Goal: Transaction & Acquisition: Purchase product/service

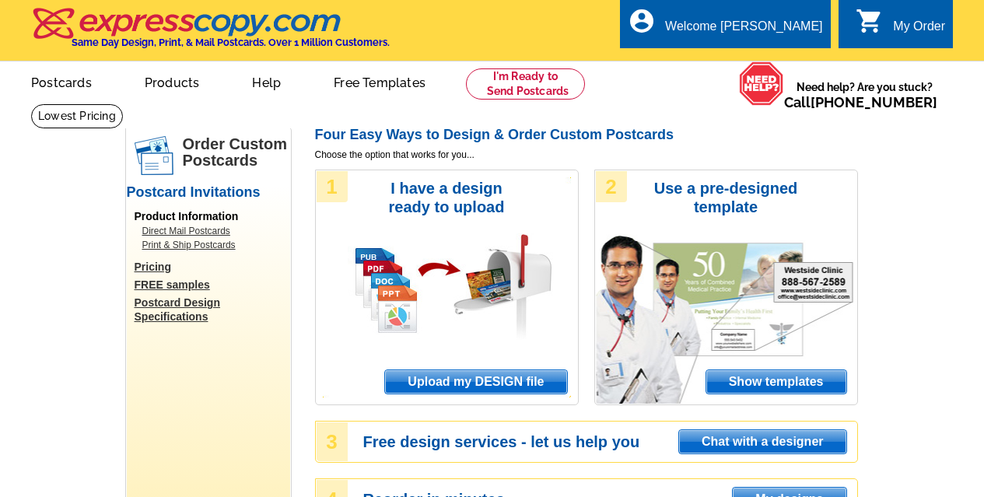
click at [444, 385] on span "Upload my DESIGN file" at bounding box center [475, 381] width 181 height 23
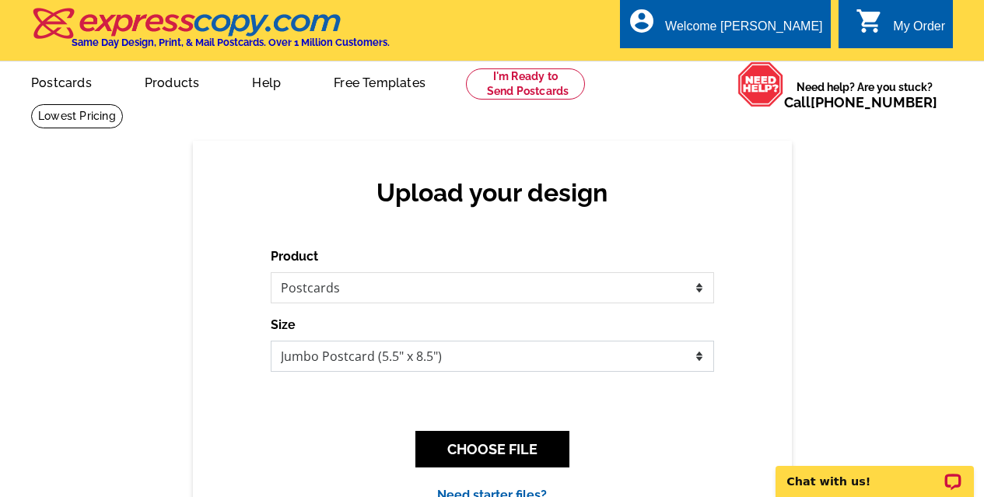
click at [437, 360] on select "Jumbo Postcard (5.5" x 8.5") Regular Postcard (4.25" x 5.6") Panoramic Postcard…" at bounding box center [492, 356] width 443 height 31
select select "1"
click at [271, 341] on select "Jumbo Postcard (5.5" x 8.5") Regular Postcard (4.25" x 5.6") Panoramic Postcard…" at bounding box center [492, 356] width 443 height 31
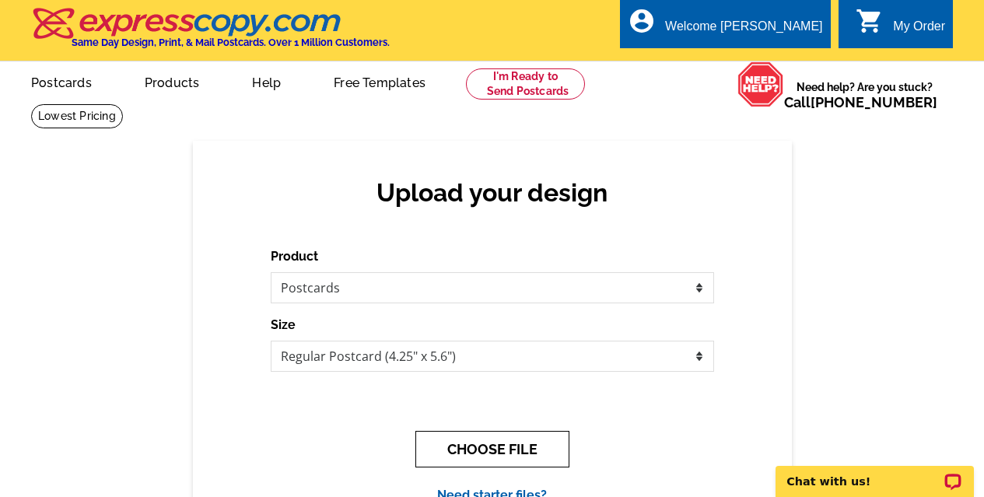
click at [478, 442] on button "CHOOSE FILE" at bounding box center [492, 449] width 154 height 37
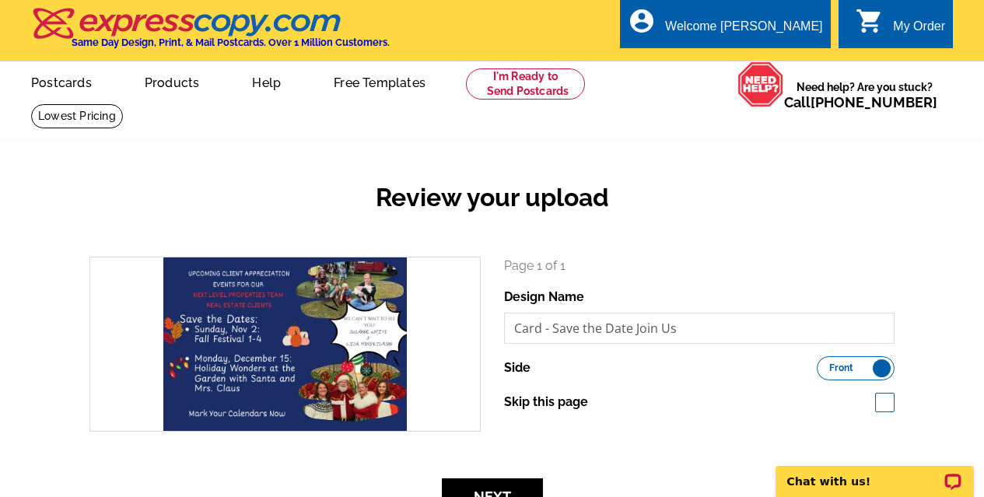
scroll to position [259, 0]
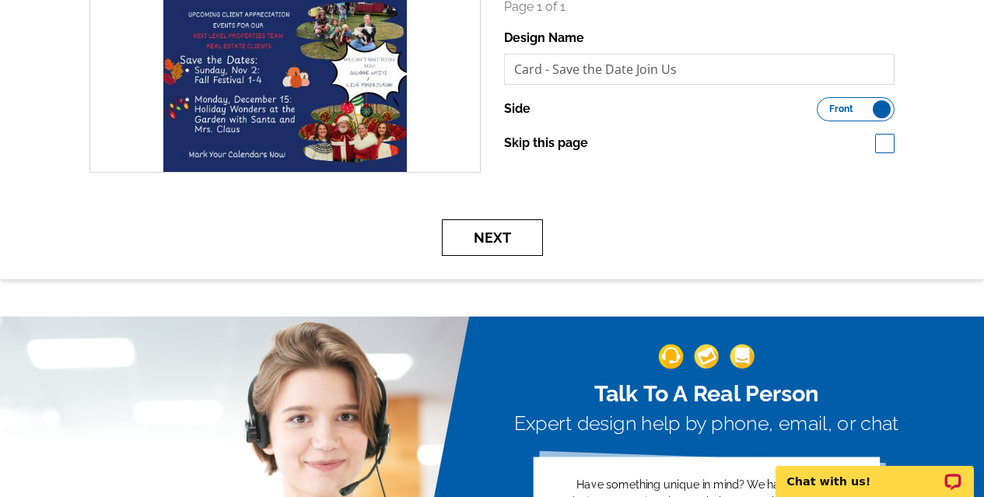
click at [503, 235] on button "Next" at bounding box center [492, 237] width 101 height 37
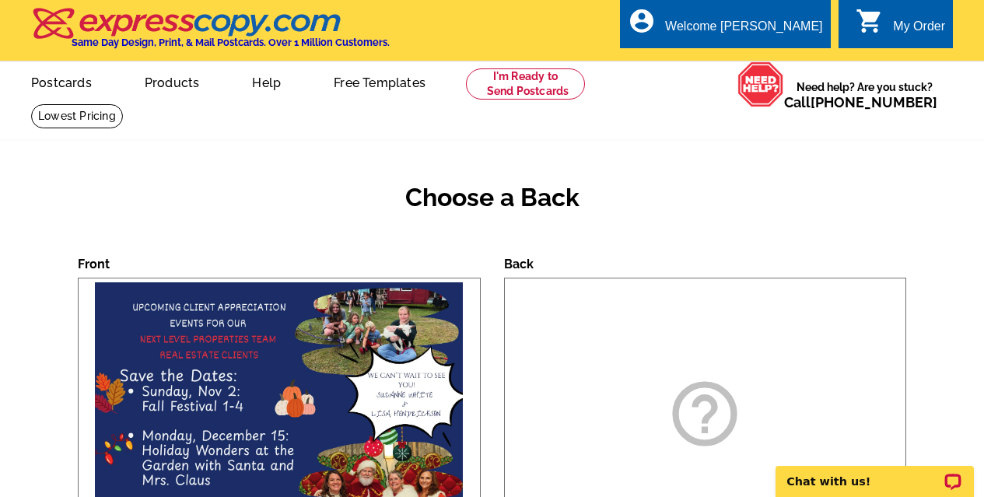
scroll to position [259, 0]
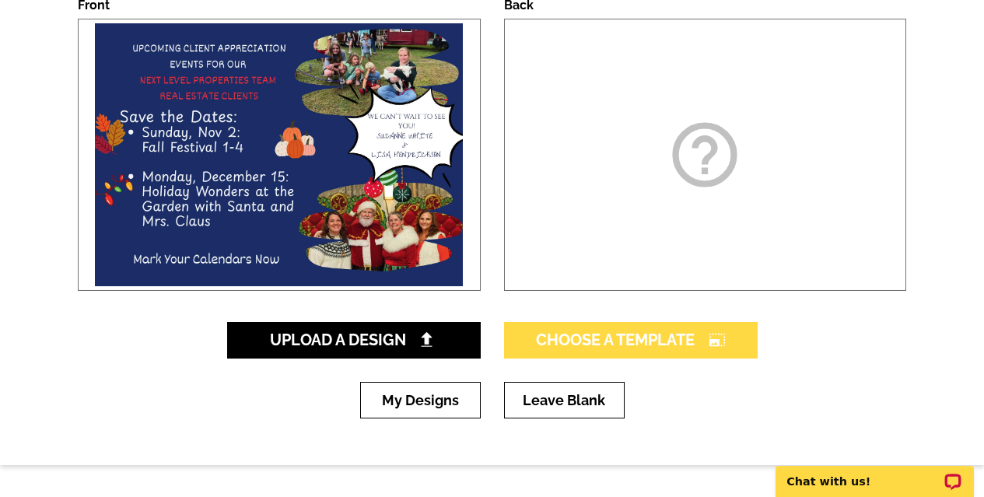
click at [613, 335] on span "Choose A Template photo_size_select_large" at bounding box center [631, 340] width 190 height 19
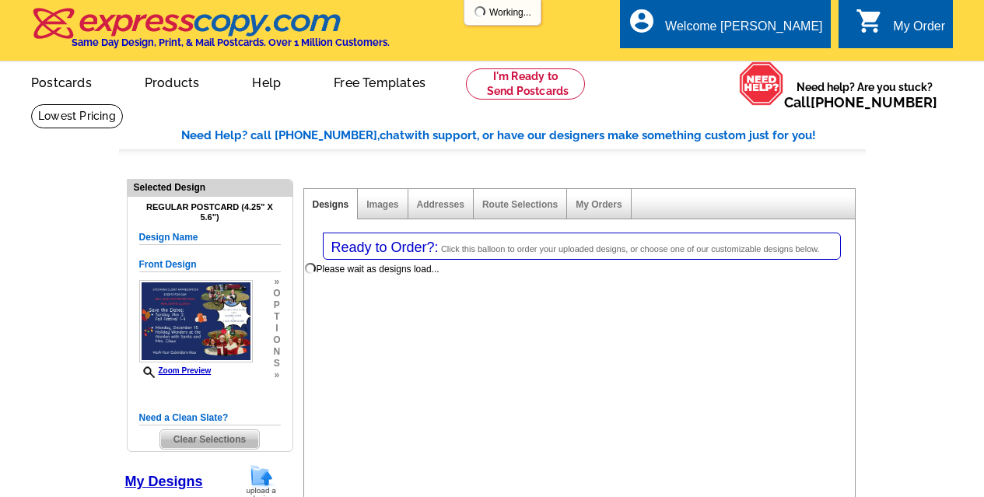
select select "1"
select select "back"
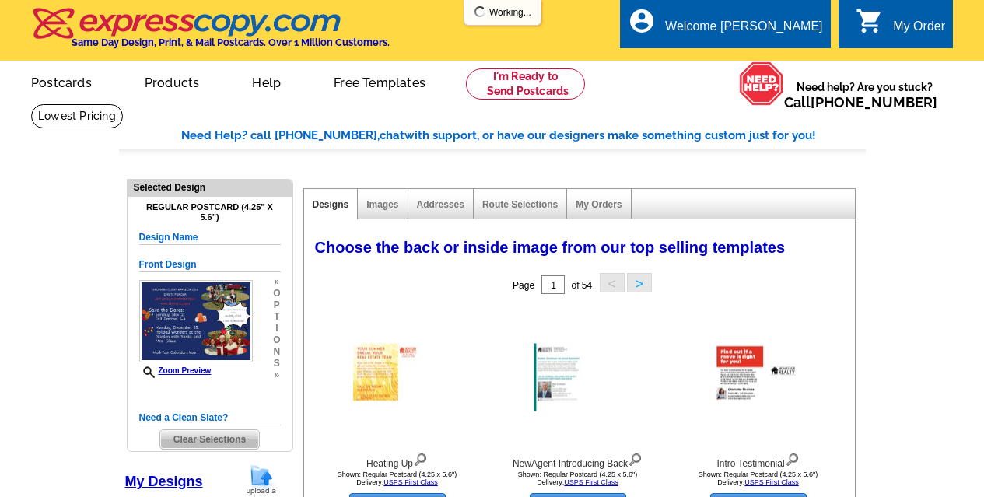
select select "785"
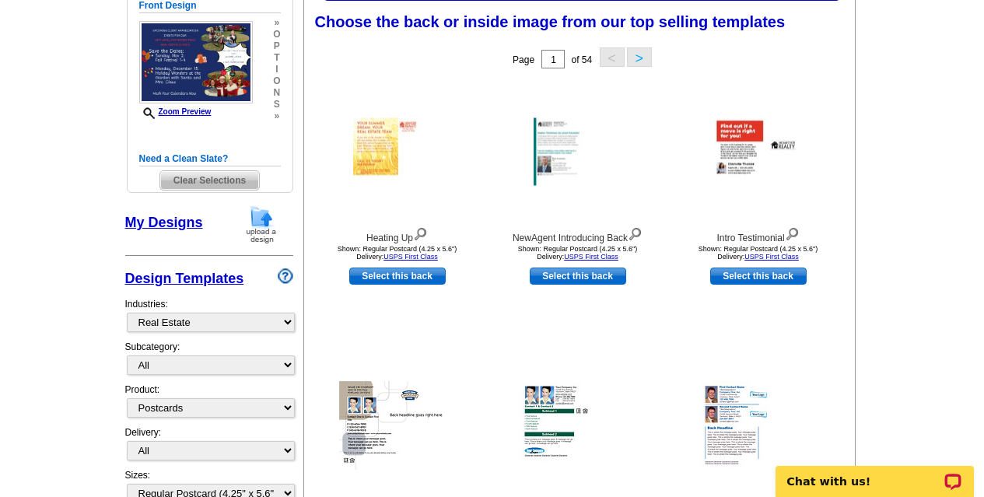
scroll to position [778, 0]
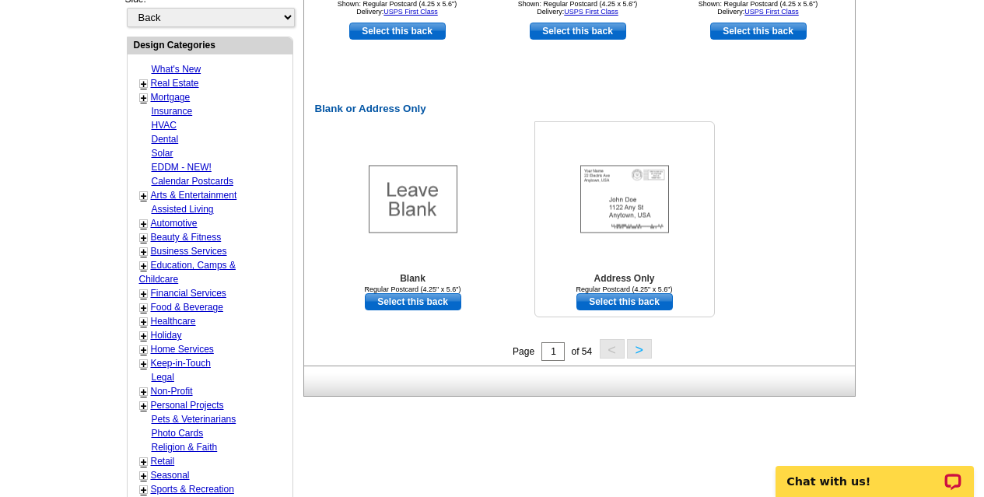
click at [623, 305] on link "Select this back" at bounding box center [624, 301] width 96 height 17
select select "front"
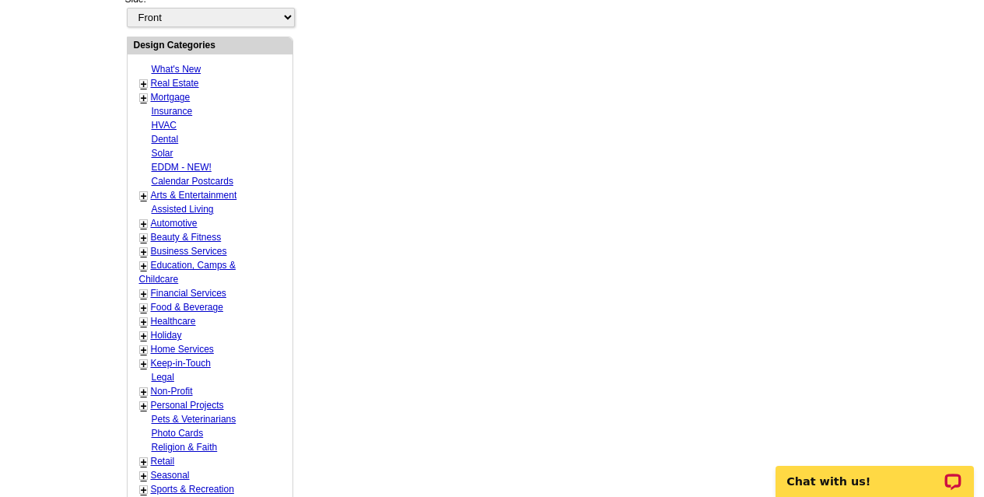
scroll to position [0, 0]
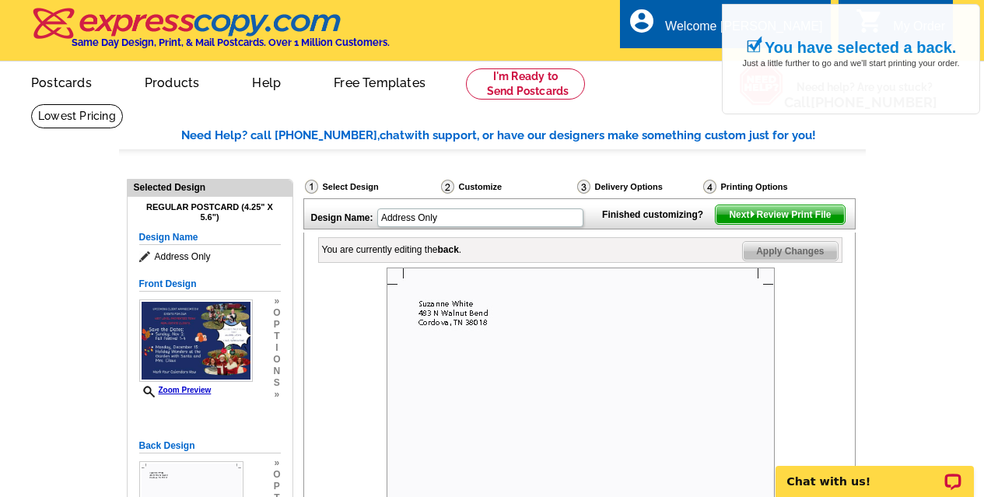
scroll to position [518, 0]
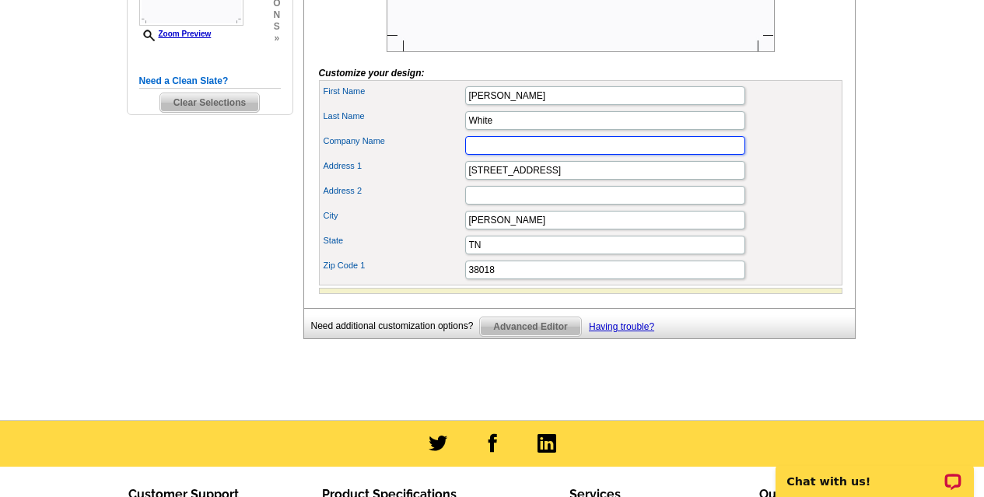
click at [544, 155] on input "Company Name" at bounding box center [605, 145] width 280 height 19
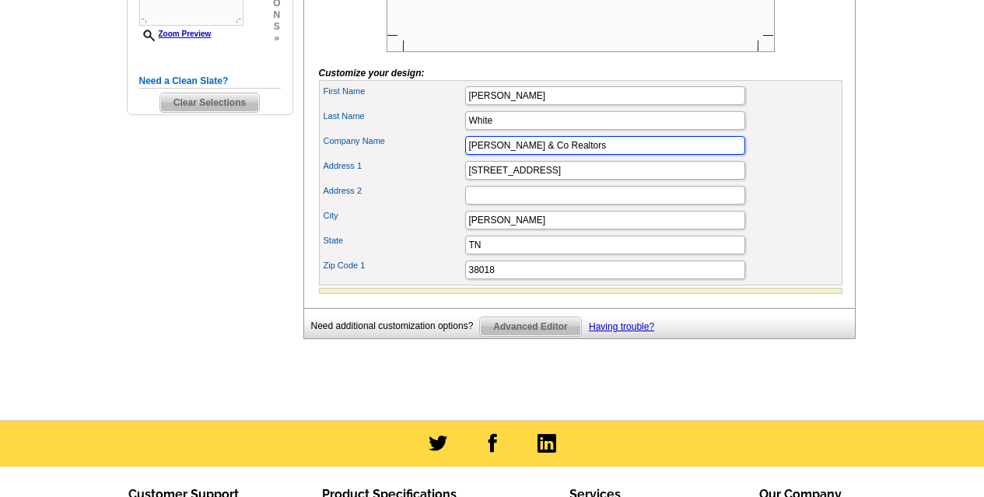
type input "Groome & Co Realtors"
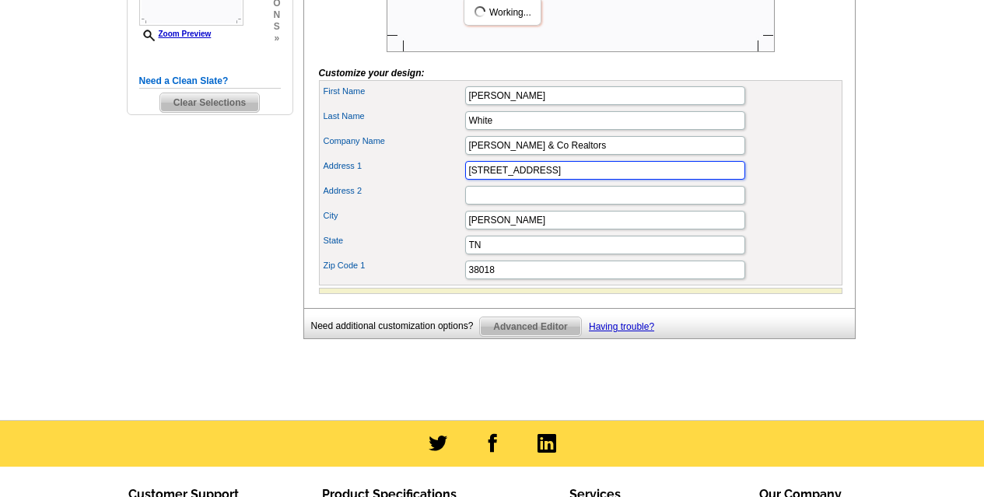
scroll to position [0, 0]
drag, startPoint x: 551, startPoint y: 195, endPoint x: 461, endPoint y: 197, distance: 90.2
click at [461, 183] on div "Address 1 483 N Walnut Bend" at bounding box center [580, 170] width 517 height 25
type input "6284 Chester St"
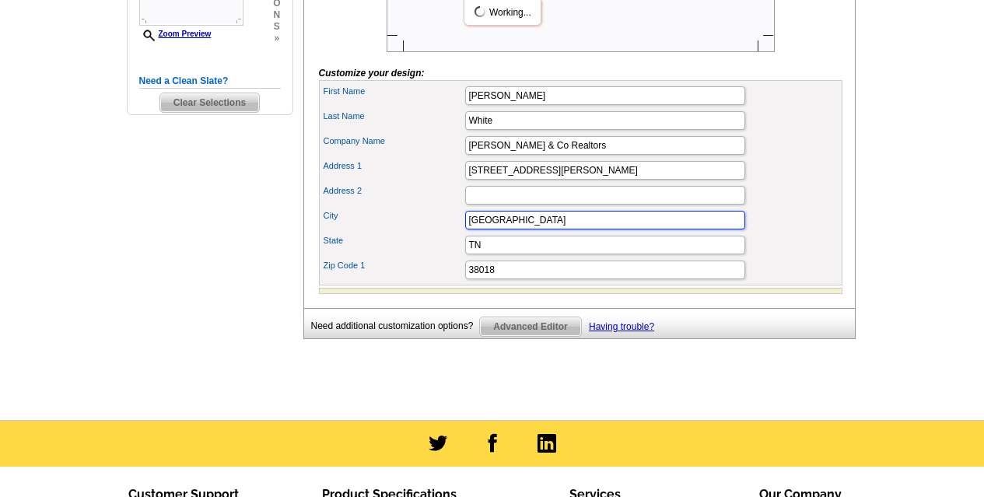
type input "Arlington"
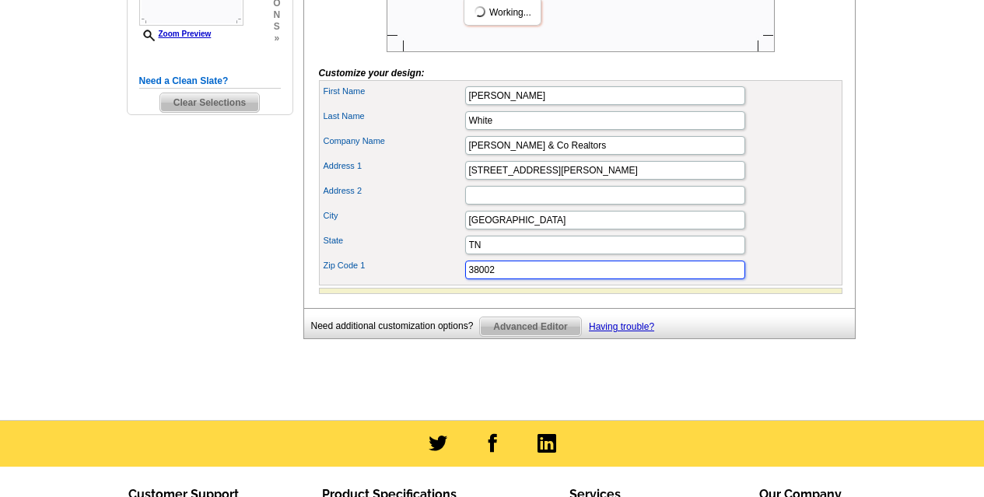
type input "38002"
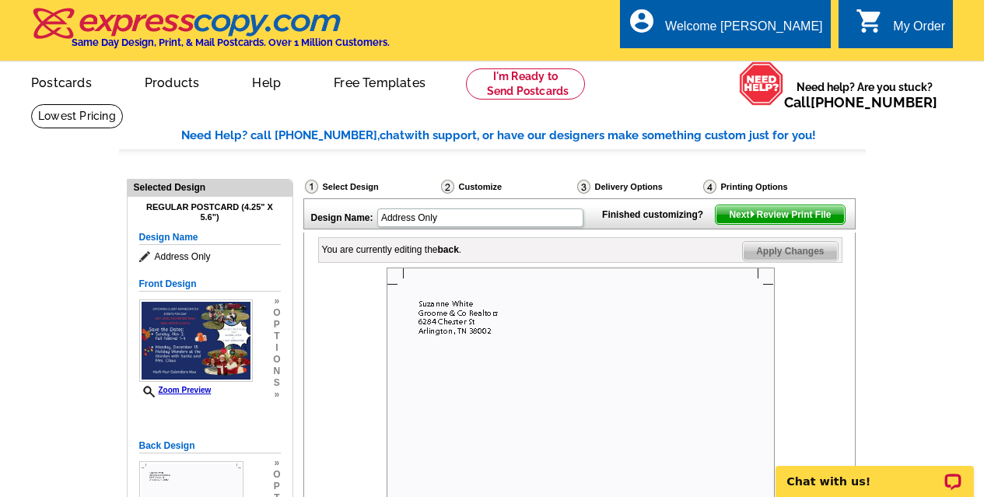
click at [789, 224] on span "Next Review Print File" at bounding box center [780, 214] width 128 height 19
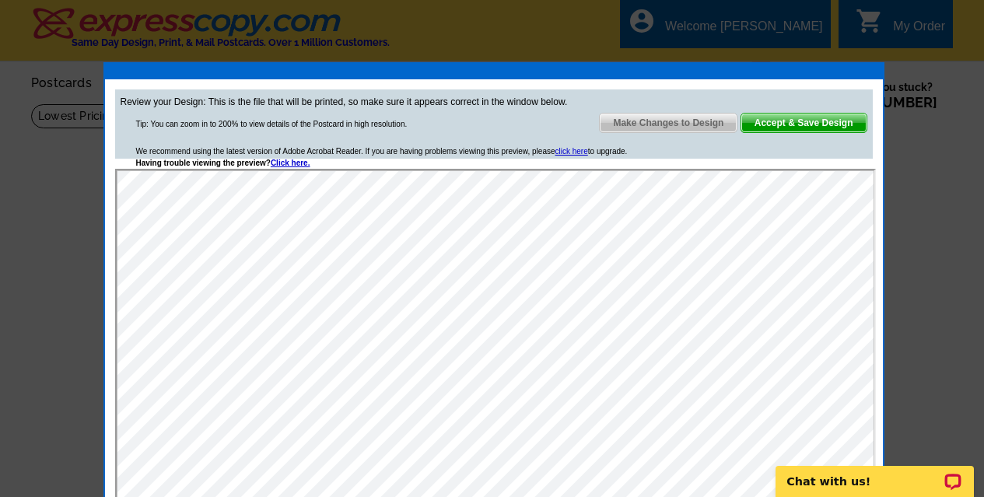
click at [807, 116] on span "Accept & Save Design" at bounding box center [803, 123] width 125 height 19
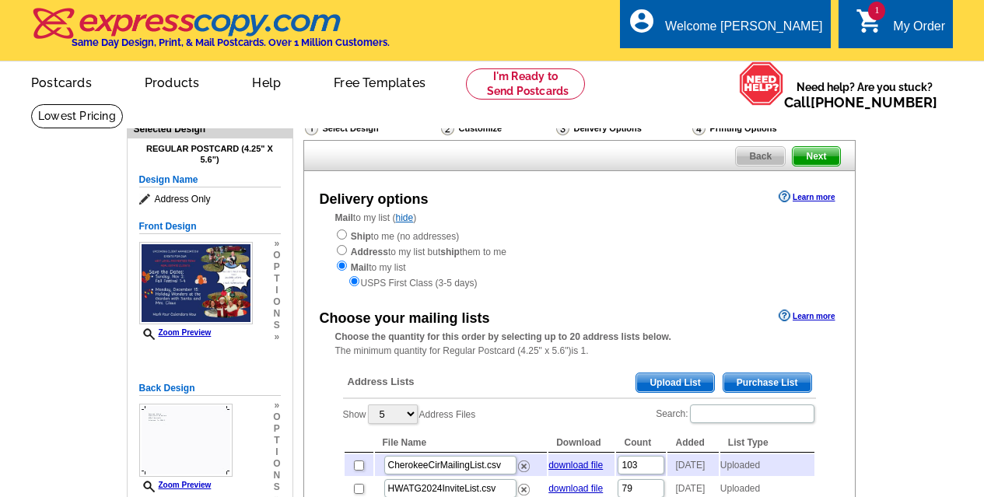
click at [198, 268] on img at bounding box center [196, 283] width 114 height 82
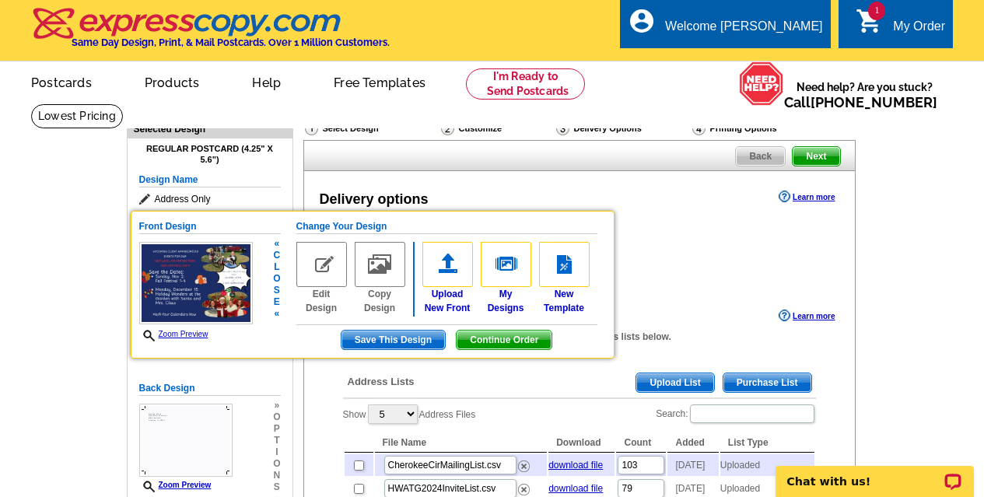
click at [184, 334] on link "Zoom Preview" at bounding box center [173, 334] width 69 height 9
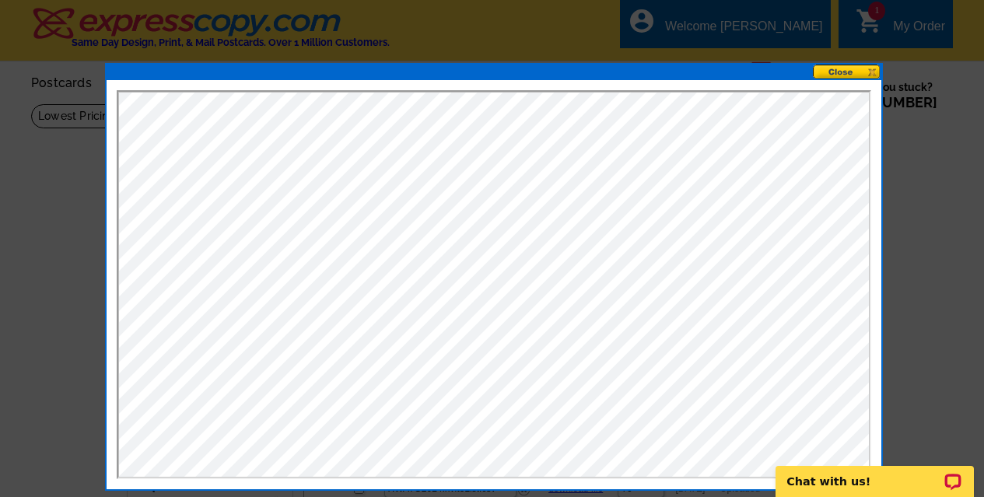
click at [849, 65] on button at bounding box center [847, 72] width 68 height 15
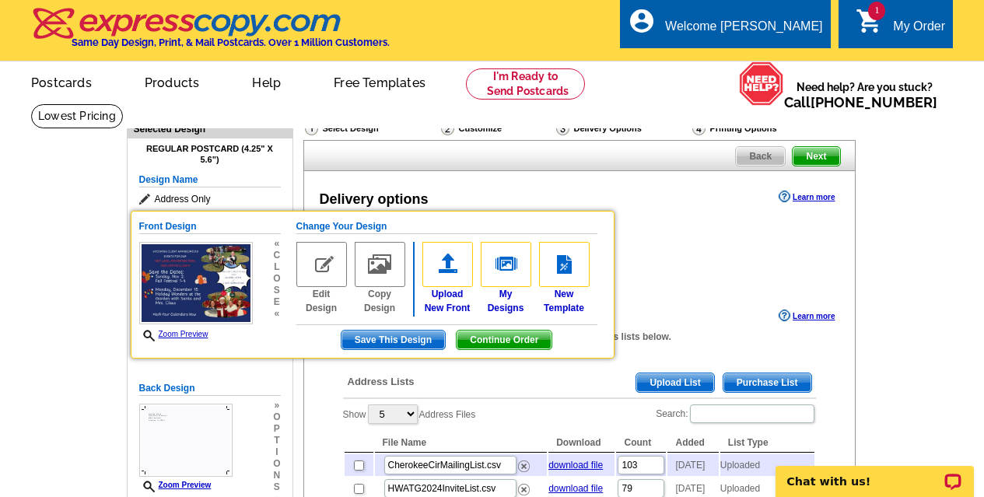
click at [399, 338] on span "Save This Design" at bounding box center [392, 340] width 103 height 19
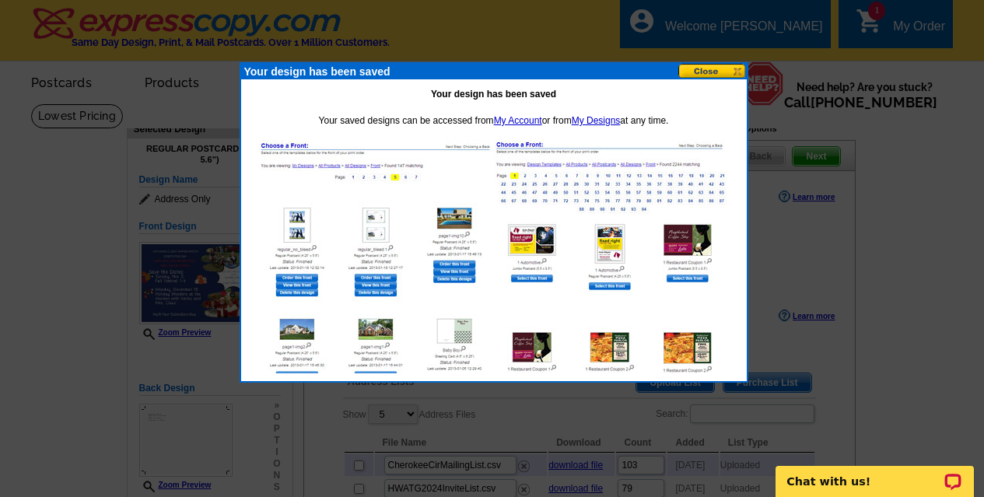
click at [706, 68] on button at bounding box center [712, 71] width 68 height 15
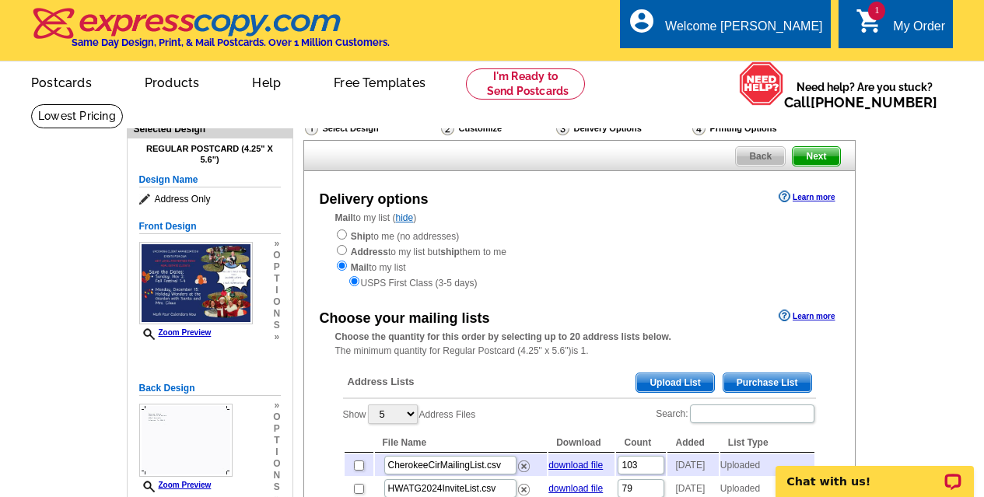
click at [818, 152] on span "Next" at bounding box center [816, 156] width 47 height 19
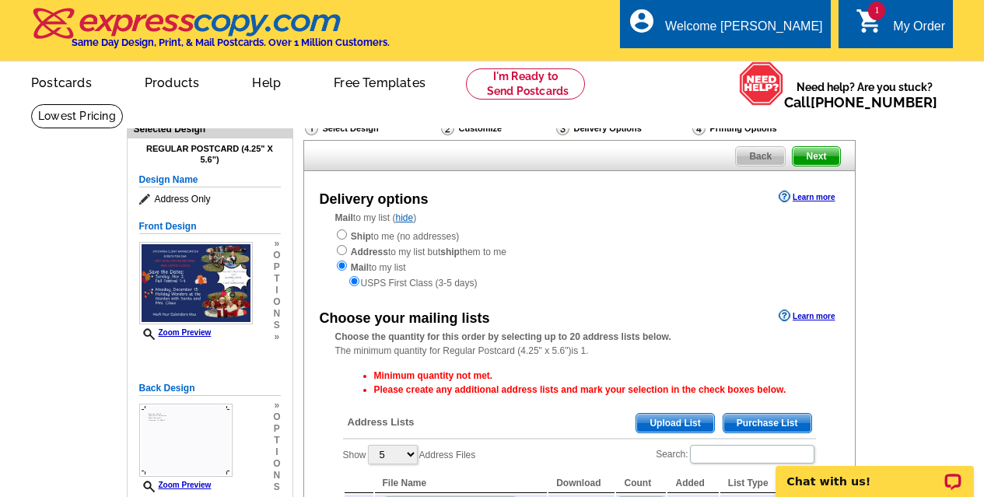
click at [685, 425] on span "Upload List" at bounding box center [674, 423] width 77 height 19
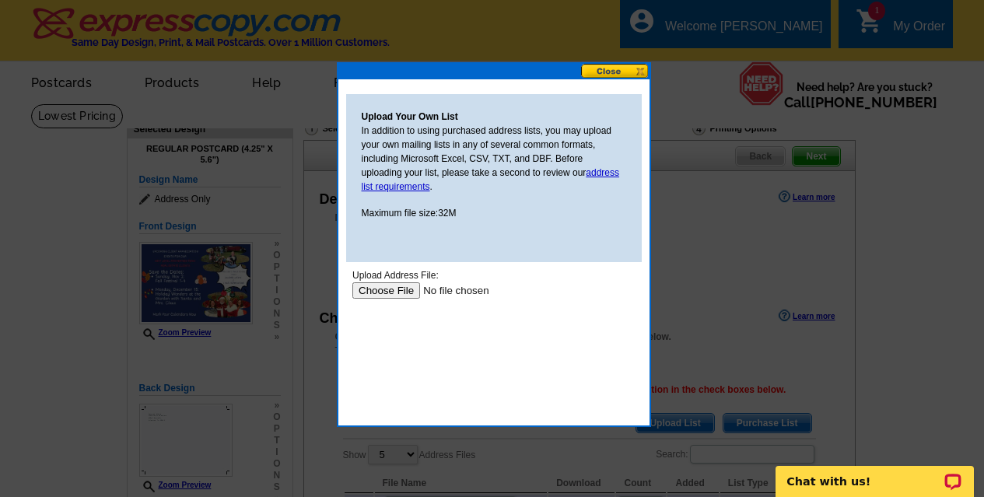
click at [398, 290] on input "file" at bounding box center [450, 290] width 197 height 16
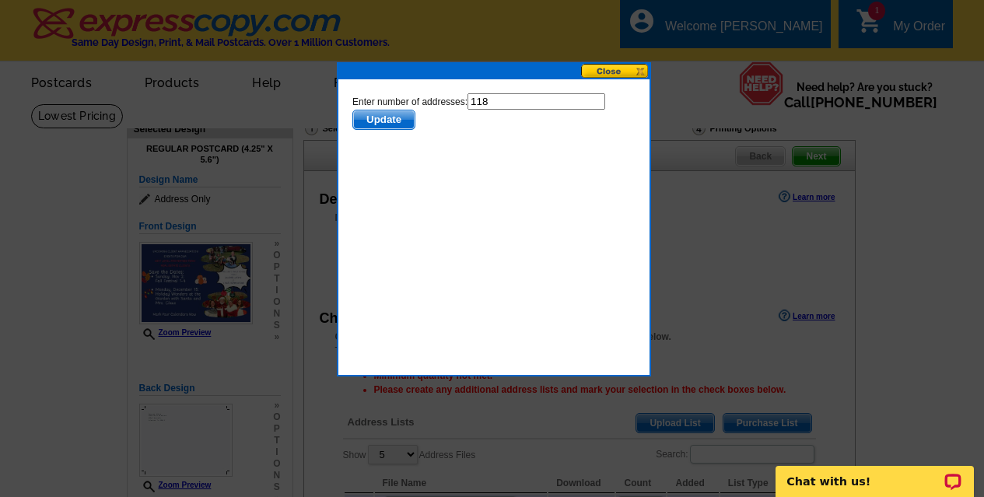
click at [395, 118] on span "Update" at bounding box center [382, 119] width 61 height 19
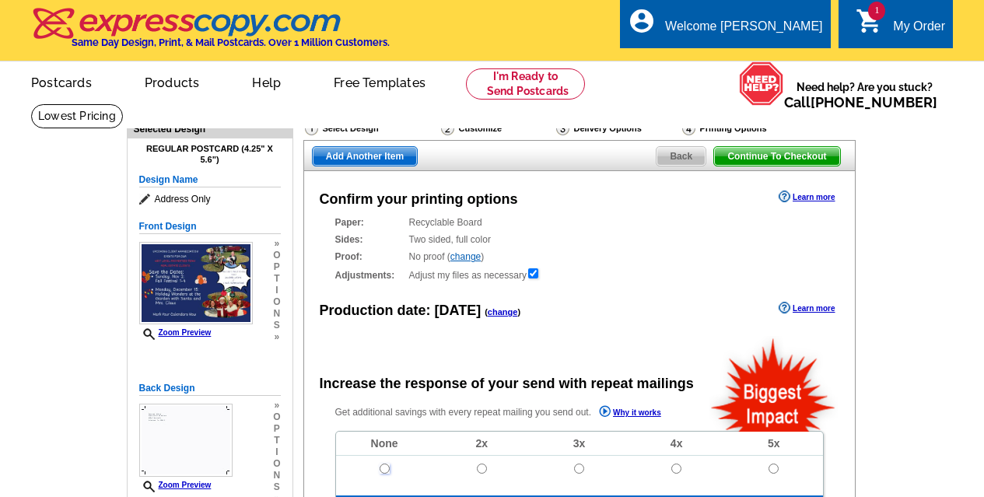
scroll to position [259, 0]
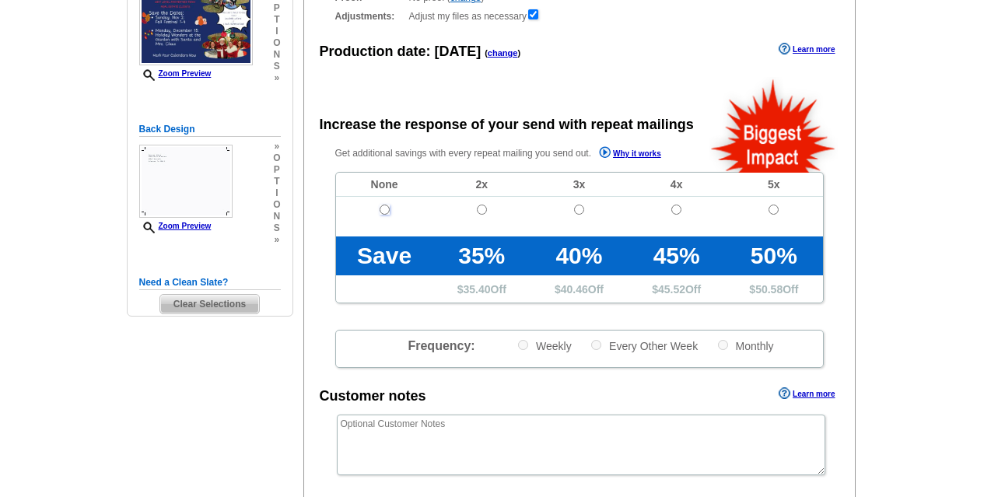
click at [380, 212] on input "radio" at bounding box center [385, 210] width 10 height 10
radio input "true"
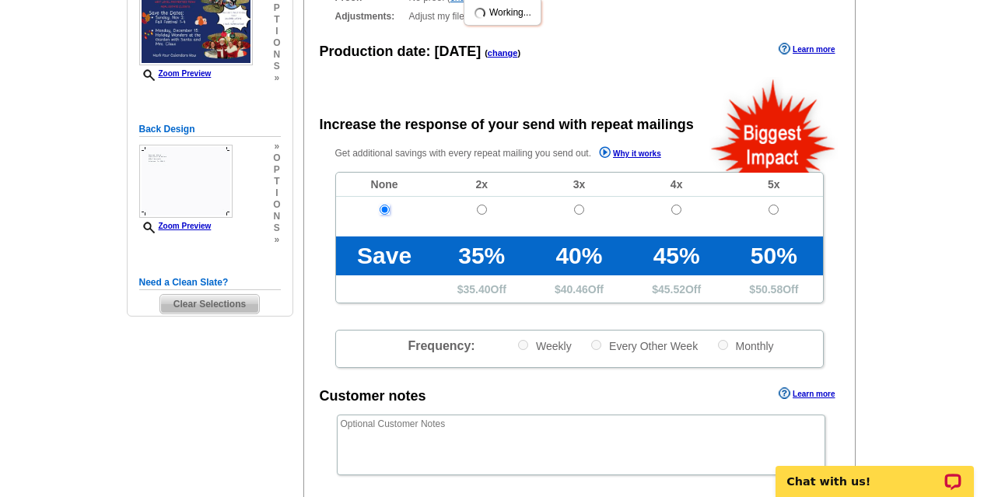
scroll to position [518, 0]
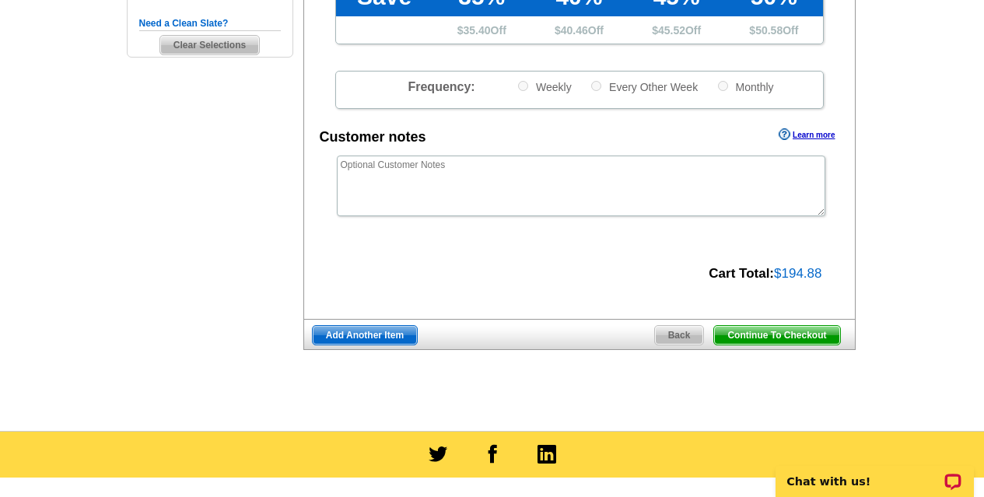
click at [776, 334] on span "Continue To Checkout" at bounding box center [776, 335] width 125 height 19
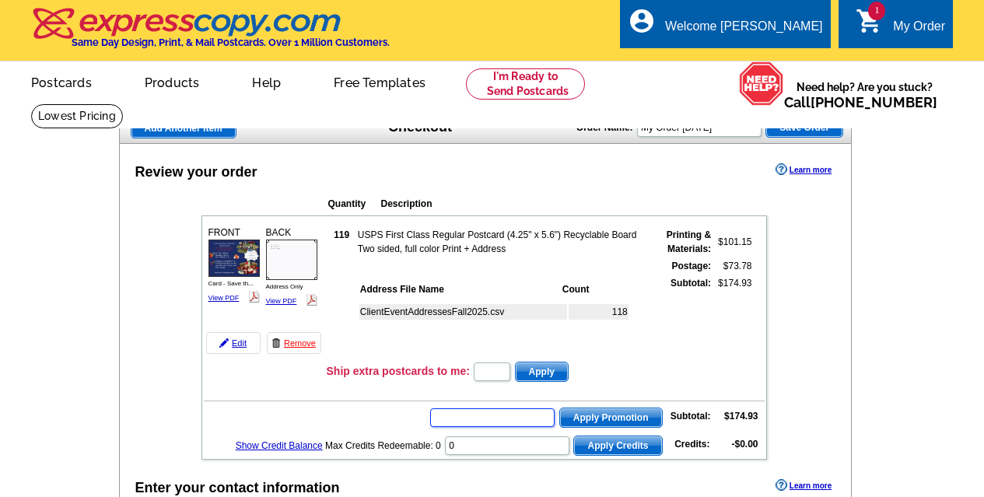
click at [474, 425] on input "text" at bounding box center [492, 417] width 124 height 19
type input "HURRY40"
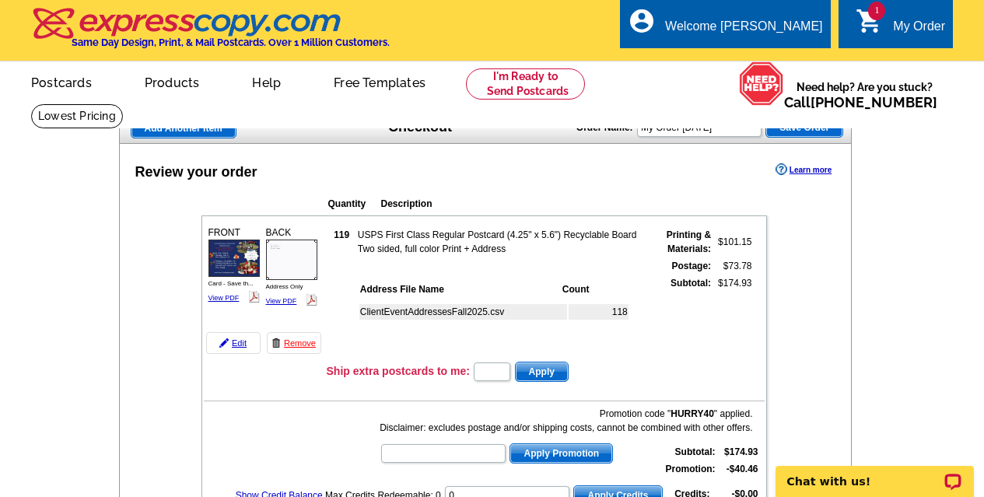
click at [491, 372] on input "text" at bounding box center [492, 371] width 37 height 19
type input "2"
click at [557, 369] on span "Apply" at bounding box center [542, 371] width 52 height 19
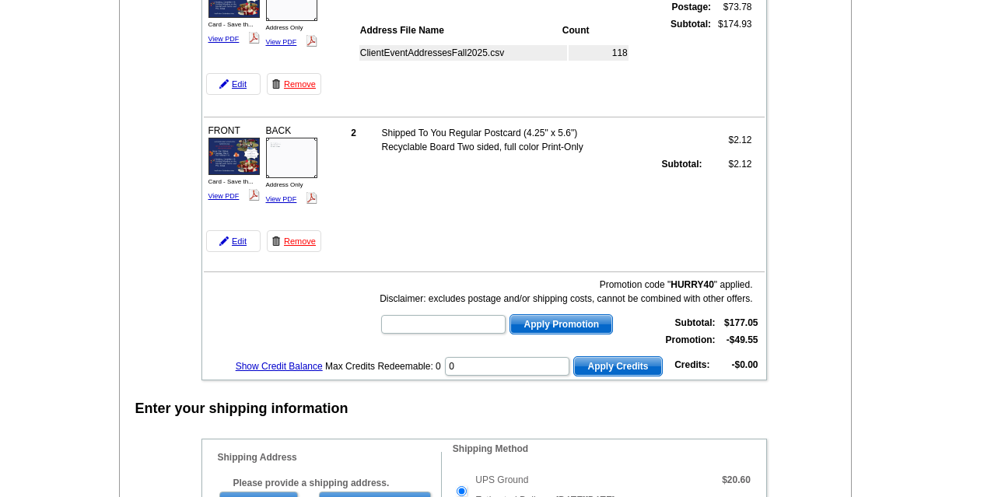
scroll to position [259, 0]
click at [433, 326] on input "text" at bounding box center [443, 324] width 124 height 19
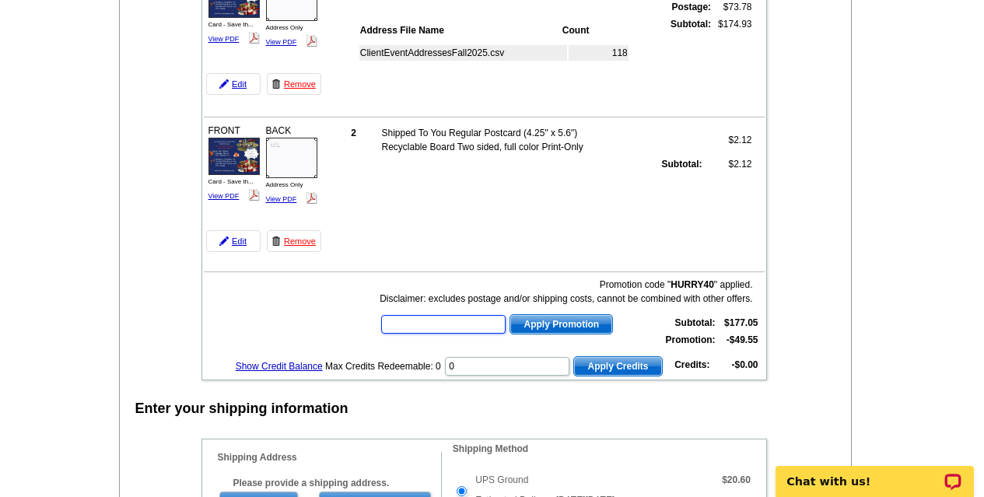
scroll to position [0, 0]
type input "SMS60r"
click at [525, 321] on span "Apply Promotion" at bounding box center [561, 324] width 102 height 19
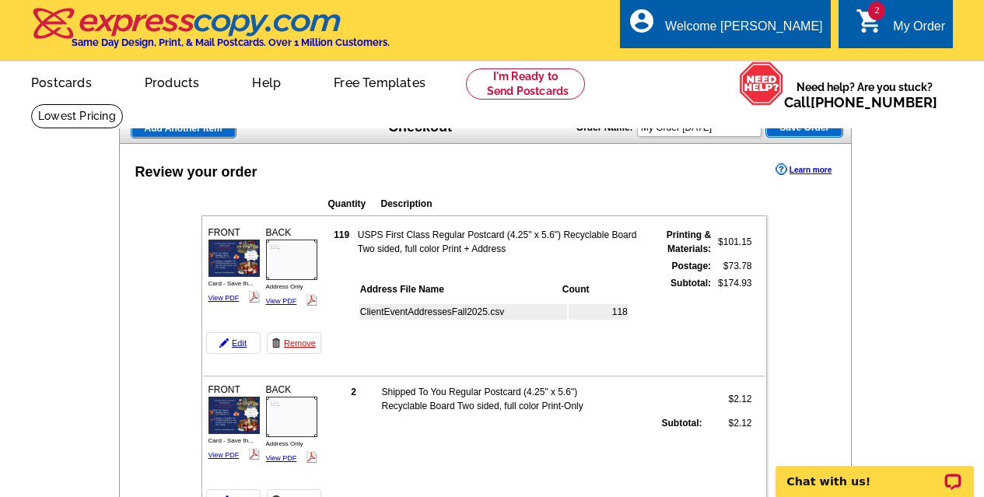
scroll to position [259, 0]
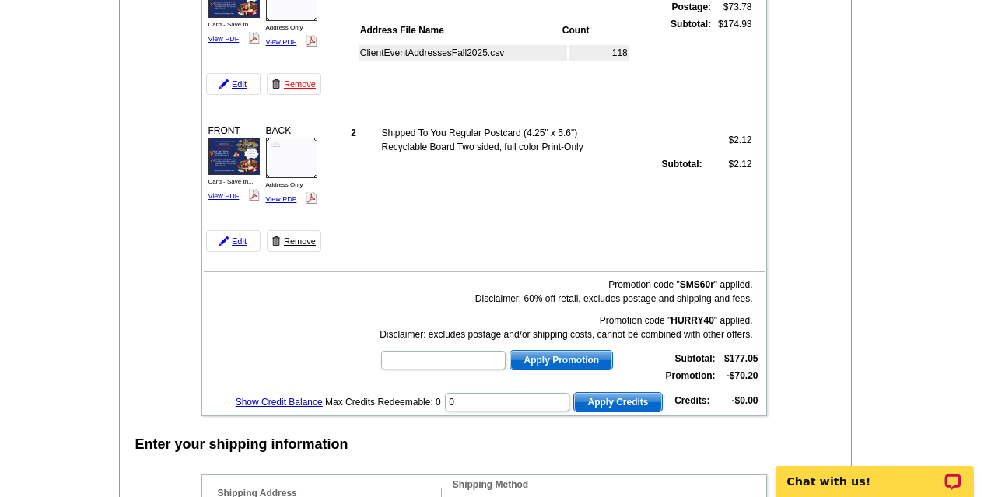
click at [304, 240] on link "Remove" at bounding box center [294, 241] width 54 height 22
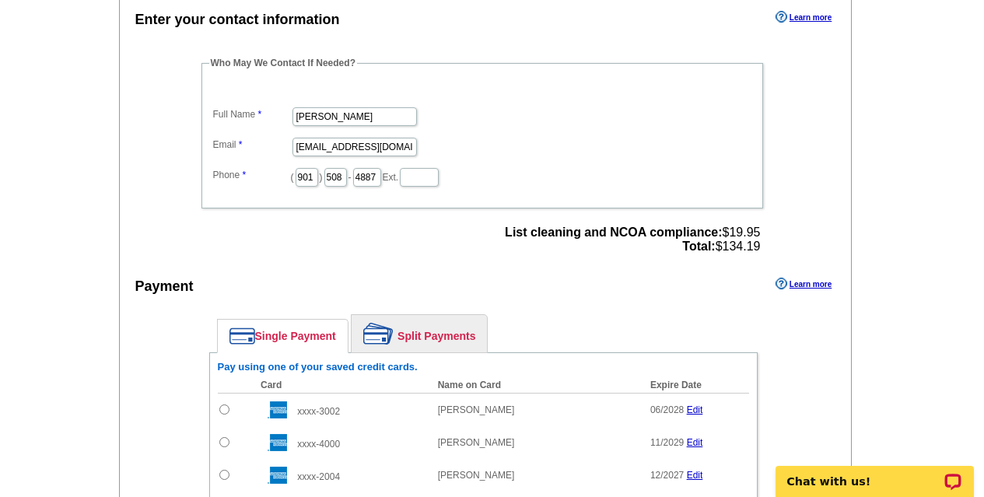
scroll to position [778, 0]
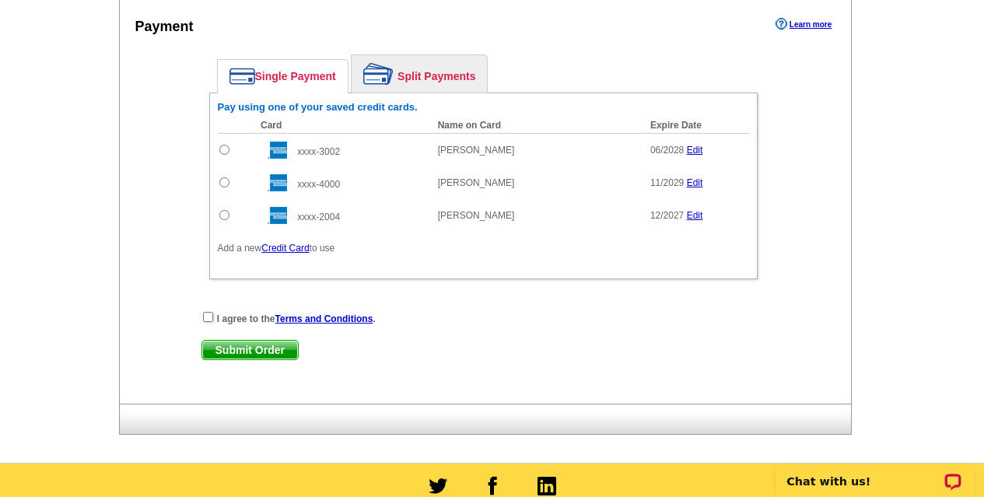
click at [224, 182] on input "radio" at bounding box center [224, 182] width 10 height 10
radio input "true"
click at [207, 320] on input "checkbox" at bounding box center [208, 317] width 10 height 10
checkbox input "true"
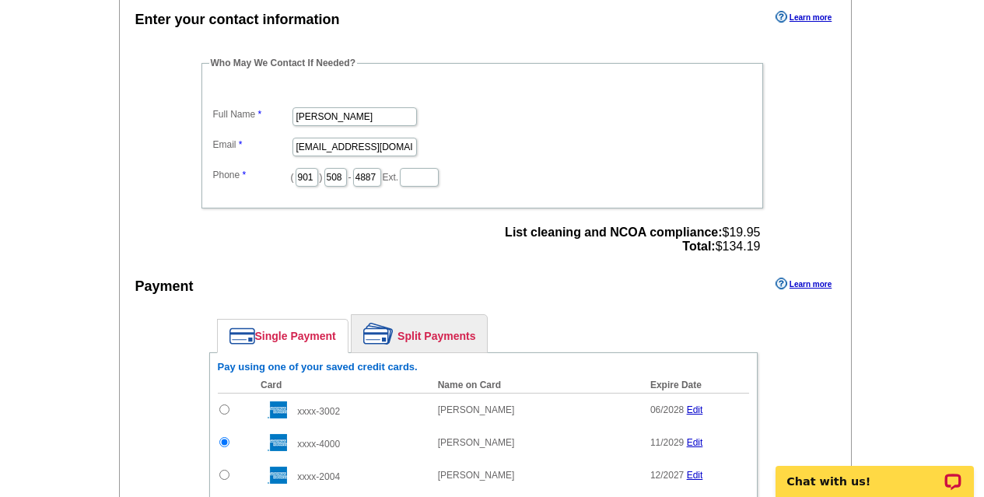
scroll to position [778, 0]
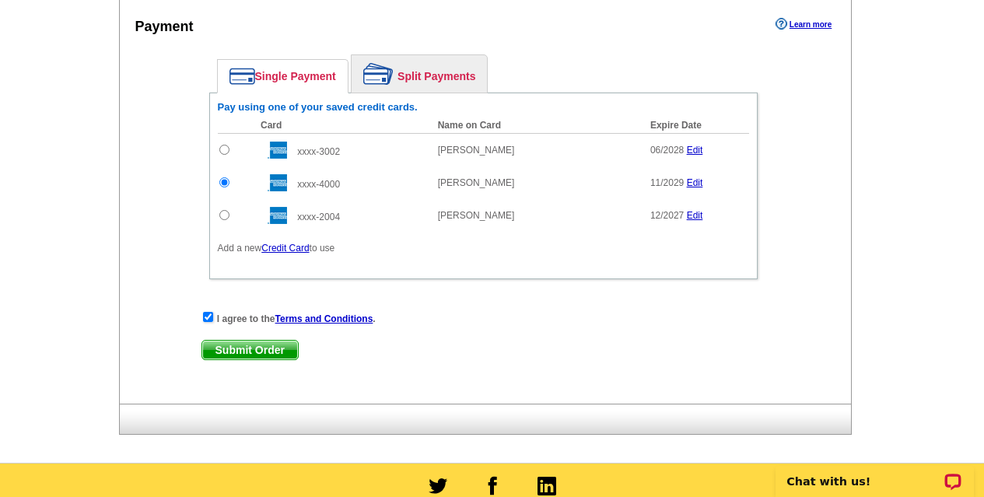
click at [250, 346] on span "Submit Order" at bounding box center [250, 350] width 96 height 19
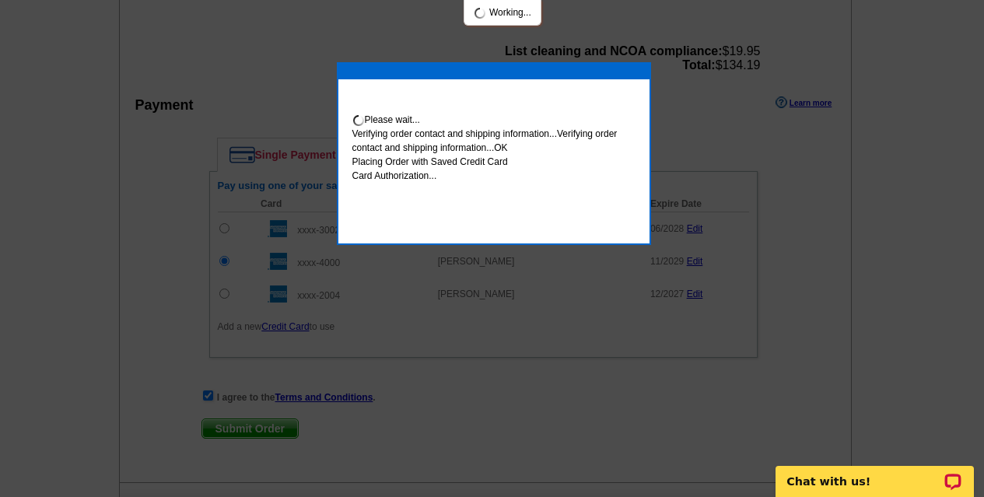
scroll to position [856, 0]
